Goal: Transaction & Acquisition: Purchase product/service

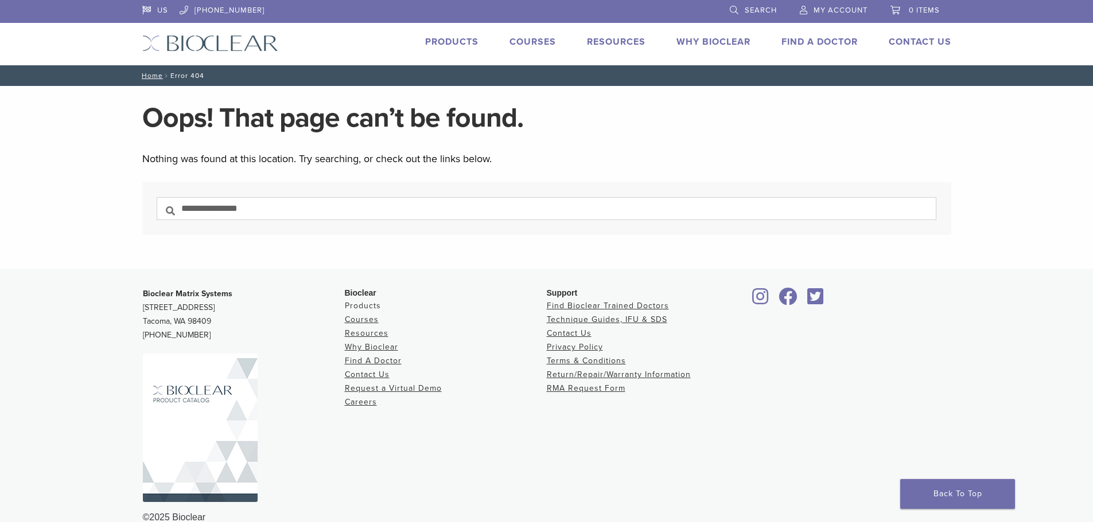
click at [359, 302] on link "Products" at bounding box center [363, 306] width 36 height 10
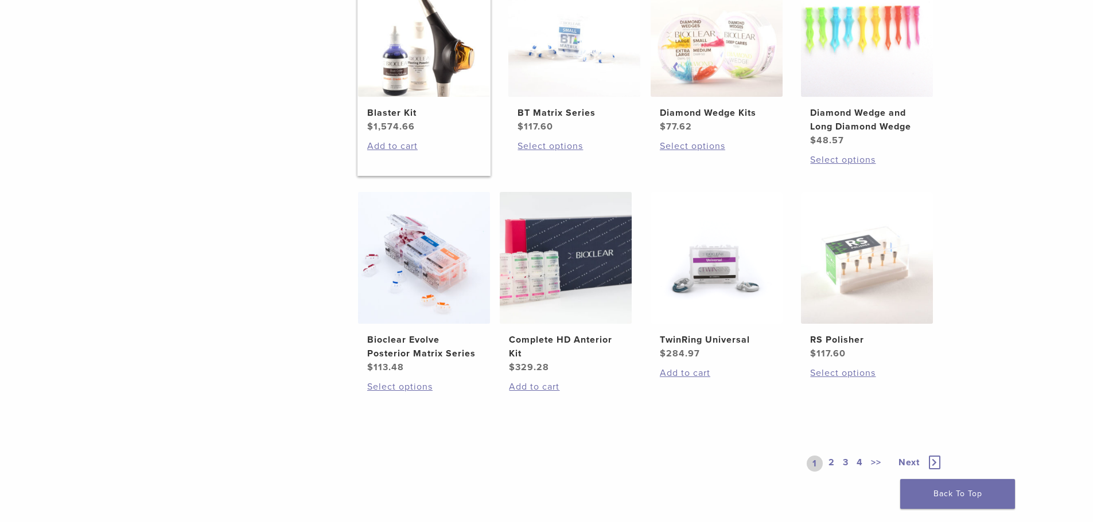
scroll to position [860, 0]
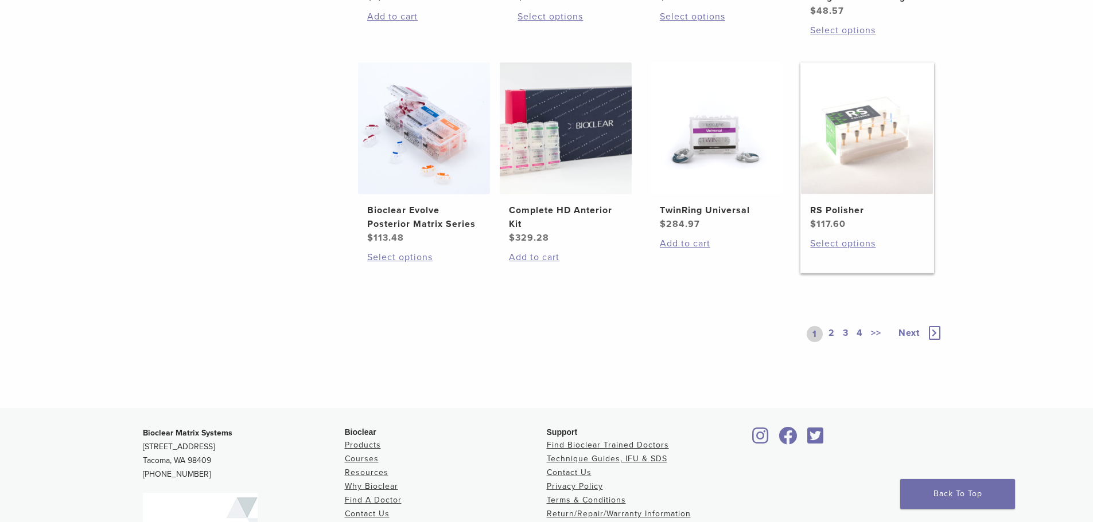
click at [899, 148] on img at bounding box center [867, 129] width 132 height 132
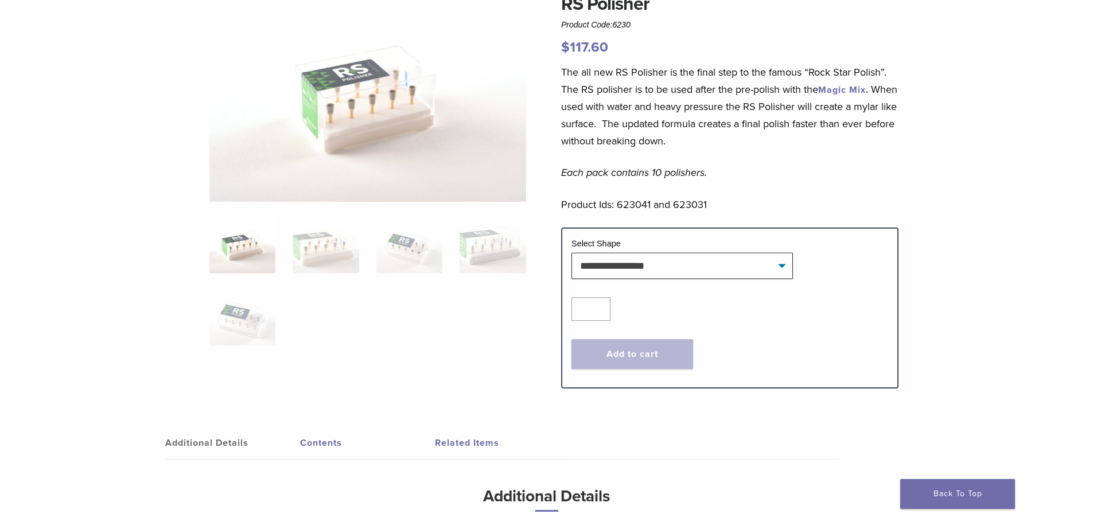
scroll to position [115, 0]
click at [380, 127] on img at bounding box center [367, 96] width 317 height 212
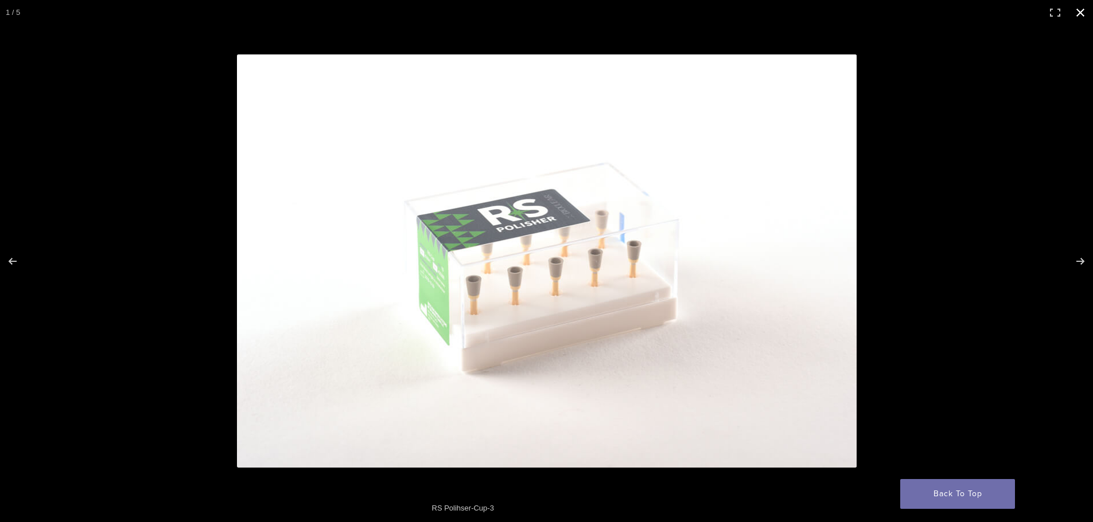
click at [1084, 18] on button "Close (Esc)" at bounding box center [1079, 12] width 25 height 25
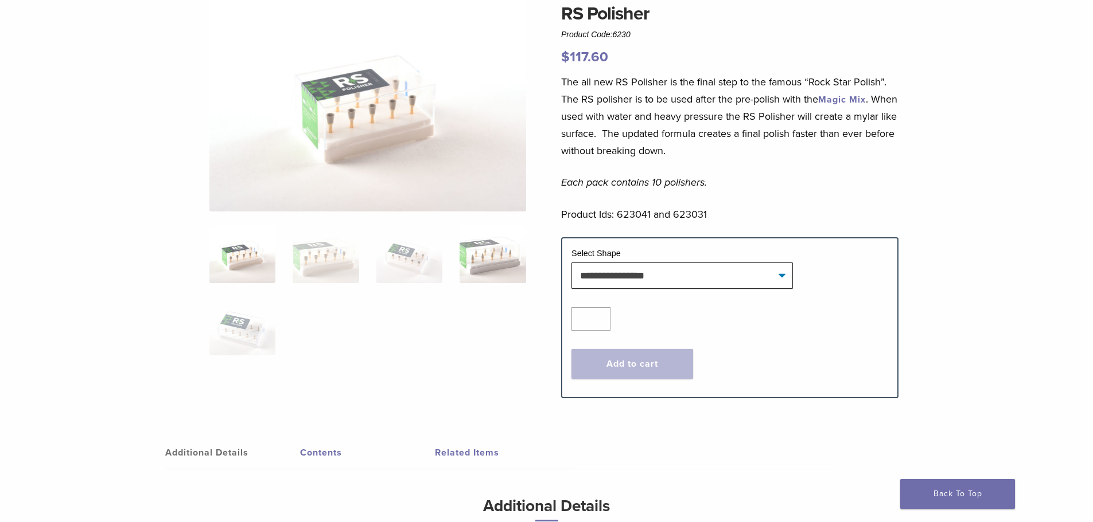
scroll to position [0, 0]
